Goal: Transaction & Acquisition: Purchase product/service

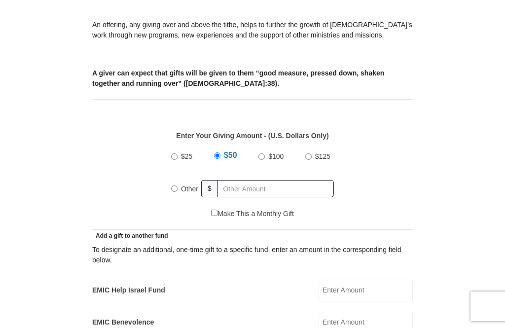
scroll to position [341, 0]
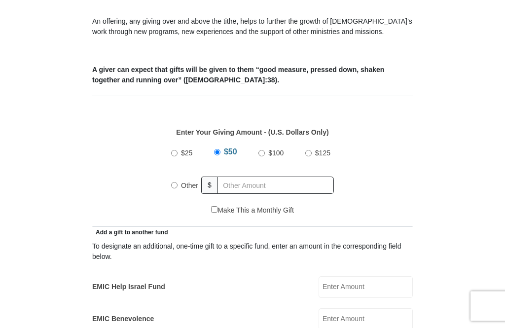
click at [262, 152] on input "$100" at bounding box center [261, 153] width 6 height 6
radio input "true"
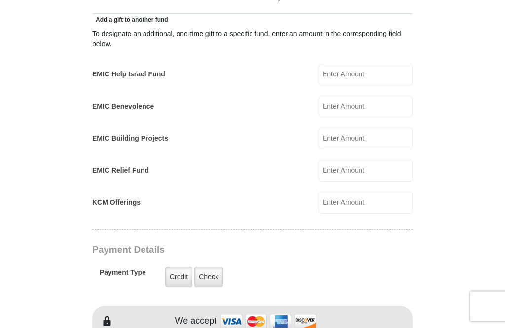
scroll to position [554, 0]
click at [365, 76] on input "EMIC Help Israel Fund" at bounding box center [366, 75] width 94 height 22
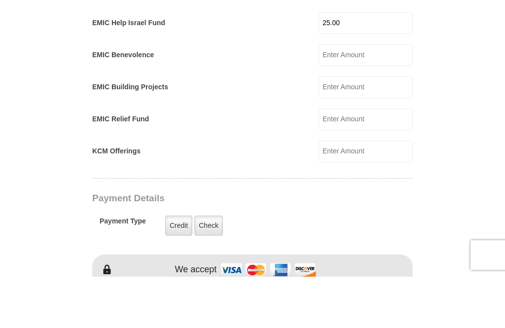
type input "25.00"
click at [368, 160] on input "EMIC Relief Fund" at bounding box center [366, 171] width 94 height 22
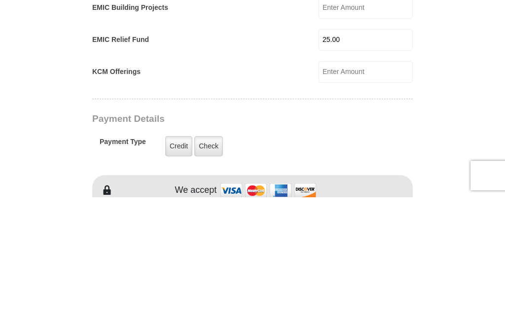
type input "25.00"
click at [363, 192] on input "KCM Offerings" at bounding box center [366, 203] width 94 height 22
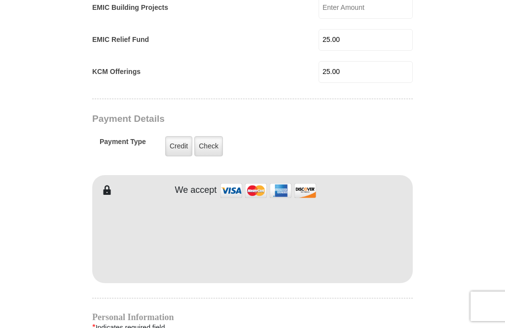
type input "25.00"
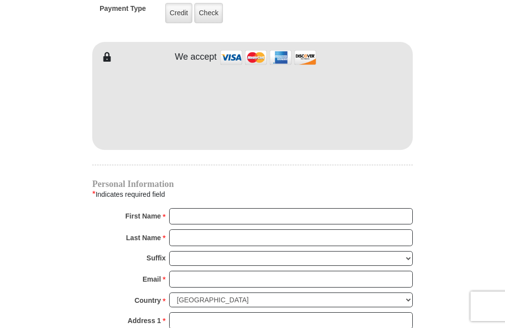
scroll to position [817, 0]
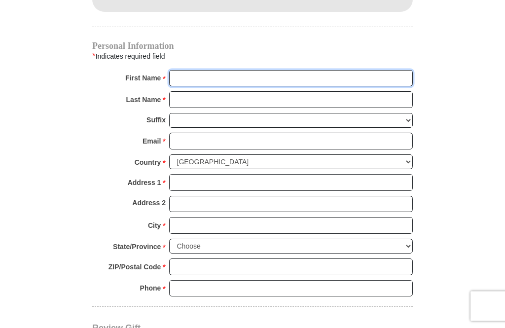
click at [188, 75] on input "First Name *" at bounding box center [291, 79] width 244 height 17
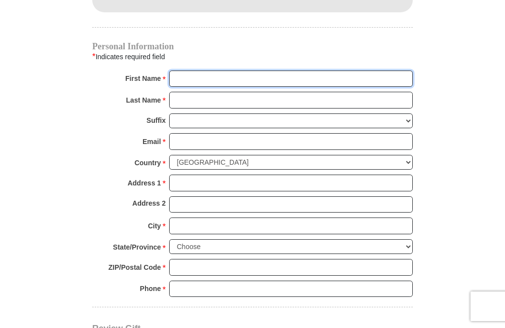
type input "[PERSON_NAME]"
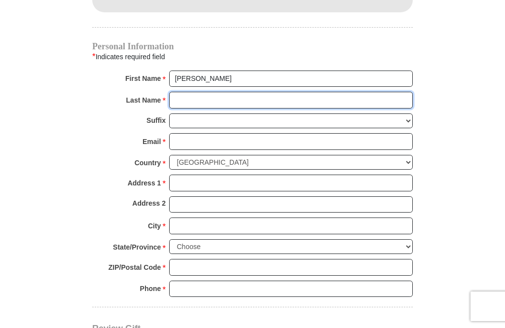
type input "[PERSON_NAME]"
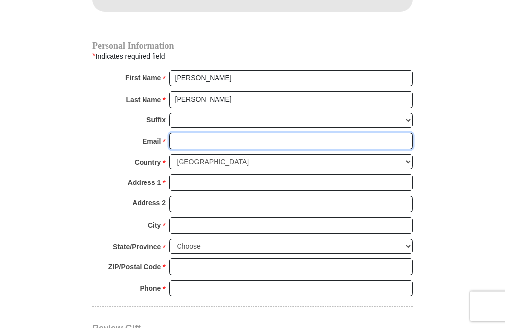
click at [191, 134] on input "Email *" at bounding box center [291, 141] width 244 height 17
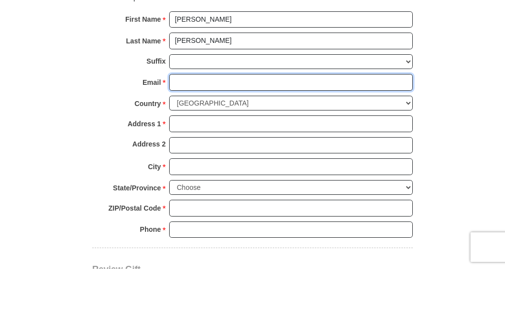
type input "[EMAIL_ADDRESS][DOMAIN_NAME]"
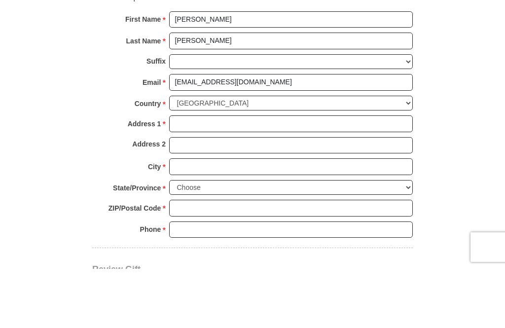
scroll to position [1015, 0]
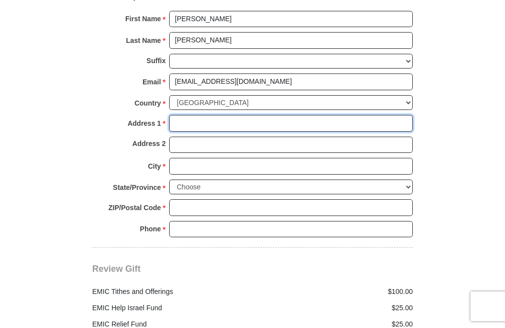
click at [186, 118] on input "Address 1 *" at bounding box center [291, 123] width 244 height 17
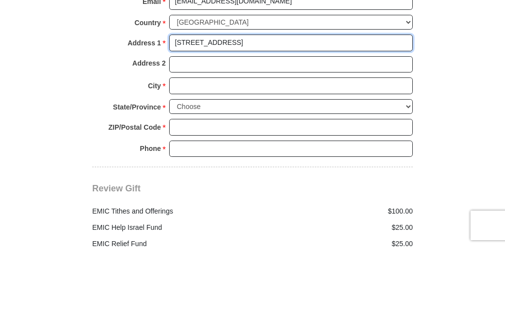
type input "[STREET_ADDRESS]"
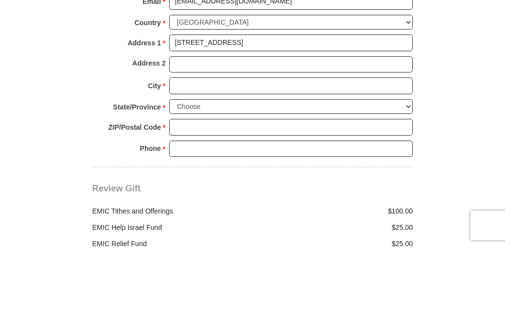
click at [184, 158] on input "City *" at bounding box center [291, 166] width 244 height 17
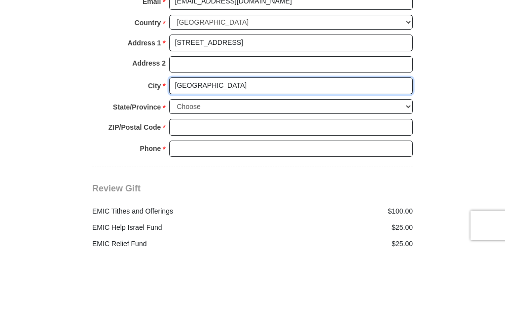
type input "[GEOGRAPHIC_DATA]"
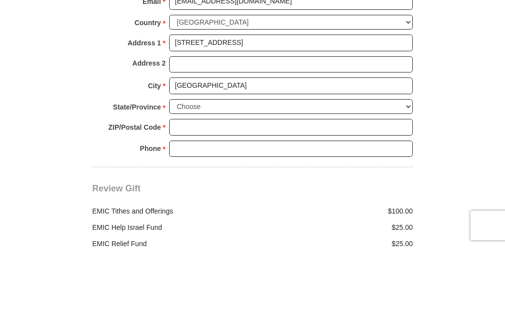
click at [185, 180] on select "Choose [US_STATE] [US_STATE] [US_STATE] [US_STATE] [US_STATE] Armed Forces Amer…" at bounding box center [291, 187] width 244 height 15
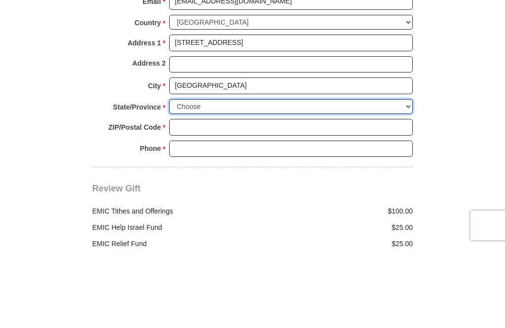
scroll to position [1096, 0]
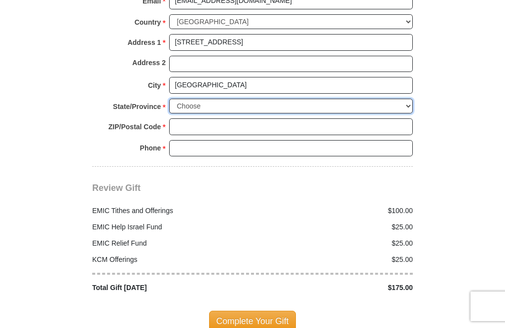
select select "FL"
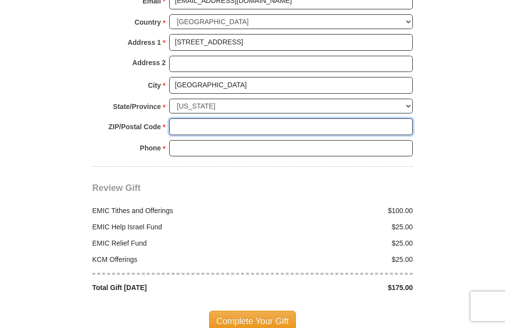
click at [186, 118] on input "ZIP/Postal Code *" at bounding box center [291, 126] width 244 height 17
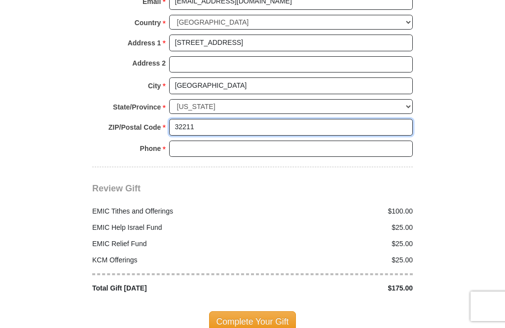
type input "32211"
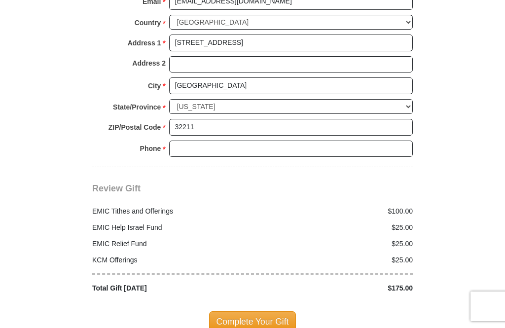
click at [186, 143] on input "Phone * *" at bounding box center [291, 149] width 244 height 17
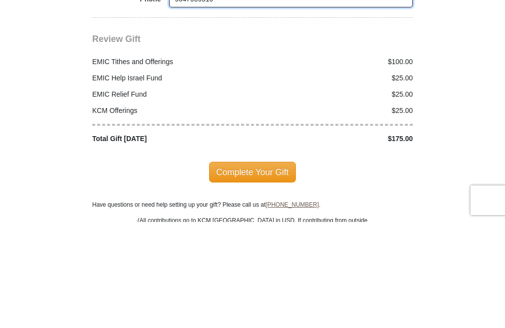
scroll to position [1139, 0]
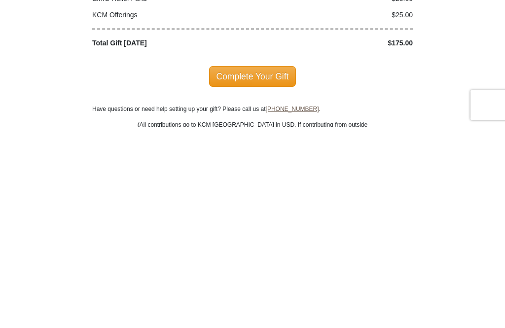
type input "9047559510"
click at [262, 267] on span "Complete Your Gift" at bounding box center [252, 277] width 87 height 21
